Goal: Transaction & Acquisition: Purchase product/service

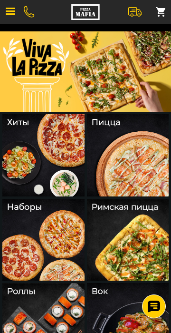
click at [33, 231] on img at bounding box center [43, 240] width 82 height 82
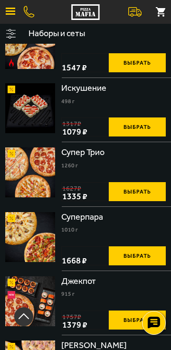
scroll to position [623, 0]
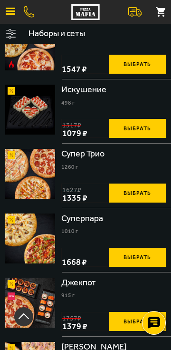
click at [78, 169] on div "Супер Трио 1260 г Фермерская 25 см (толстое с сыром), Пепперони 25 см (толстое …" at bounding box center [113, 175] width 105 height 53
click at [83, 149] on div "Супер Трио" at bounding box center [83, 154] width 45 height 10
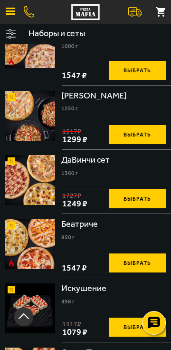
scroll to position [417, 0]
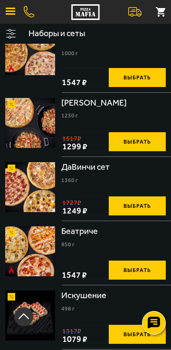
click at [33, 182] on img at bounding box center [30, 187] width 50 height 50
